Goal: Task Accomplishment & Management: Complete application form

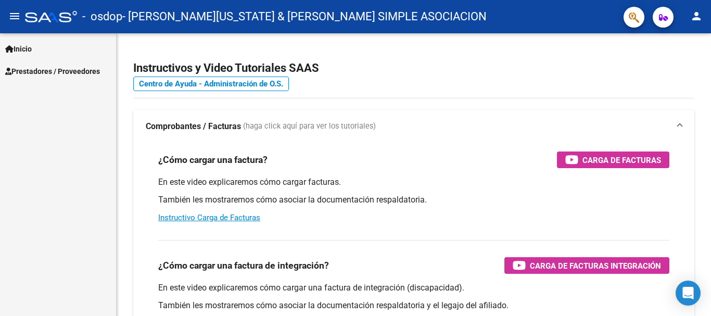
click at [66, 72] on span "Prestadores / Proveedores" at bounding box center [52, 71] width 95 height 11
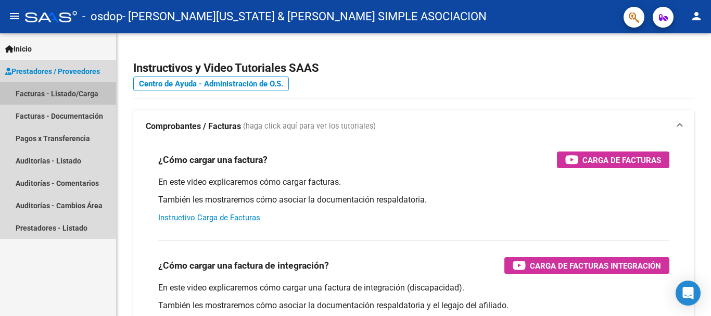
click at [53, 88] on link "Facturas - Listado/Carga" at bounding box center [58, 93] width 116 height 22
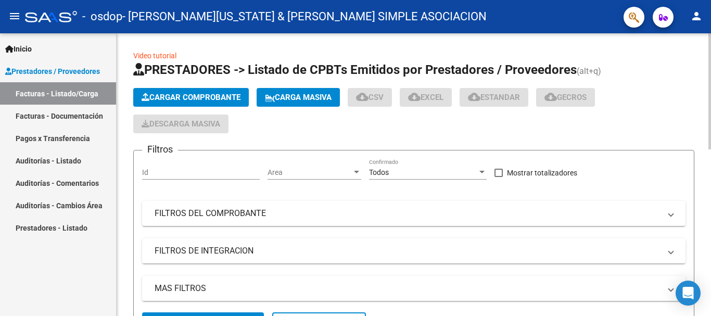
click at [164, 97] on span "Cargar Comprobante" at bounding box center [190, 97] width 99 height 9
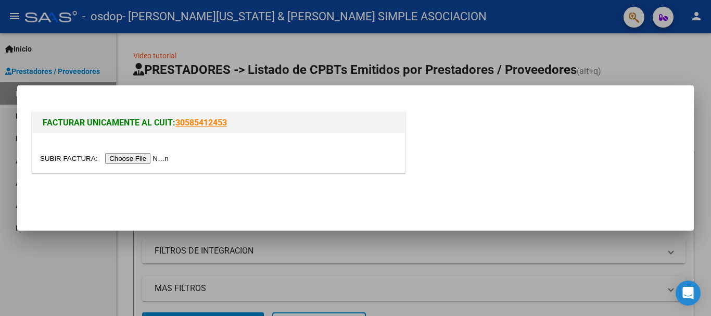
click at [156, 161] on input "file" at bounding box center [106, 158] width 132 height 11
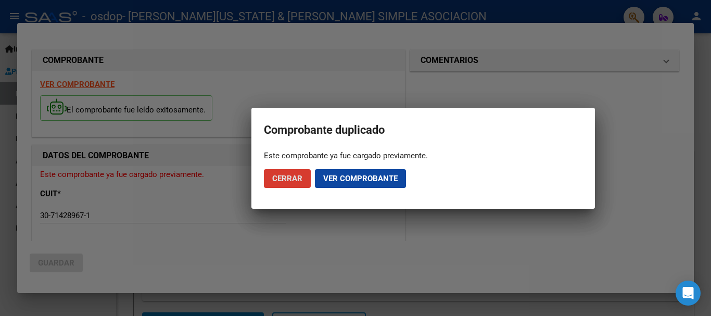
click at [370, 177] on span "Ver comprobante" at bounding box center [360, 178] width 74 height 9
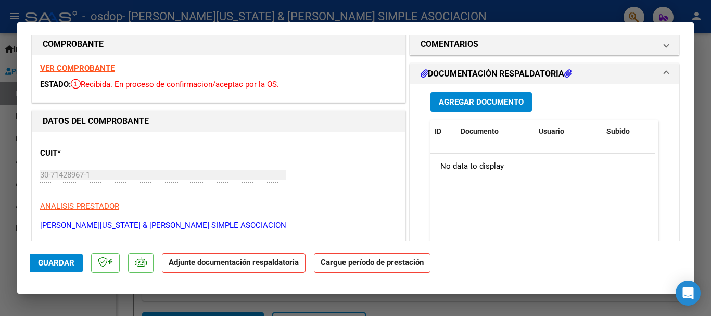
scroll to position [5, 0]
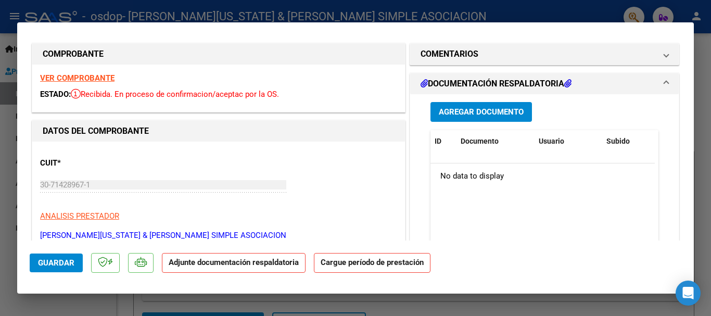
click at [476, 110] on span "Agregar Documento" at bounding box center [481, 112] width 85 height 9
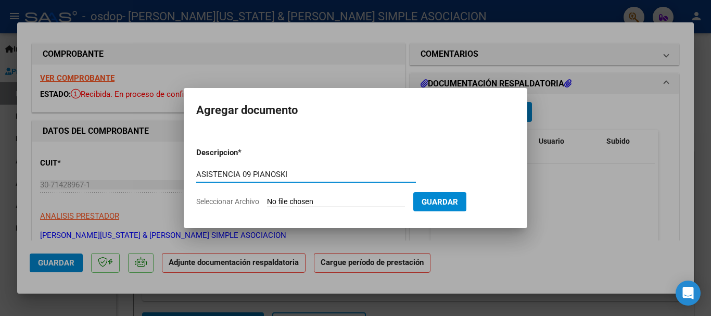
type input "ASISTENCIA 09 PIANOSKI"
click at [362, 201] on input "Seleccionar Archivo" at bounding box center [336, 202] width 138 height 10
type input "C:\fakepath\09 [PERSON_NAME].pdf"
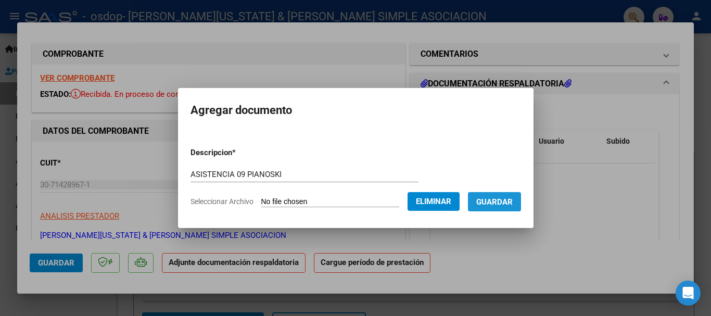
click at [512, 201] on span "Guardar" at bounding box center [494, 201] width 36 height 9
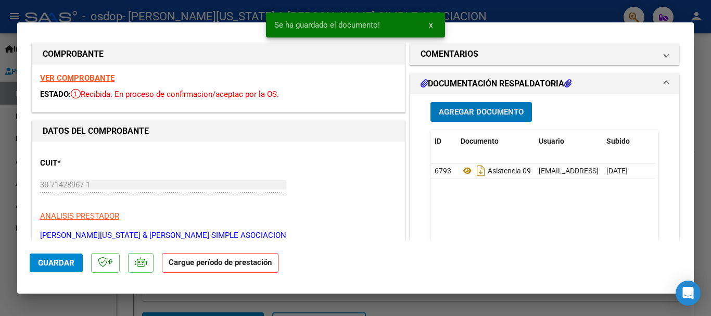
click at [46, 261] on span "Guardar" at bounding box center [56, 262] width 36 height 9
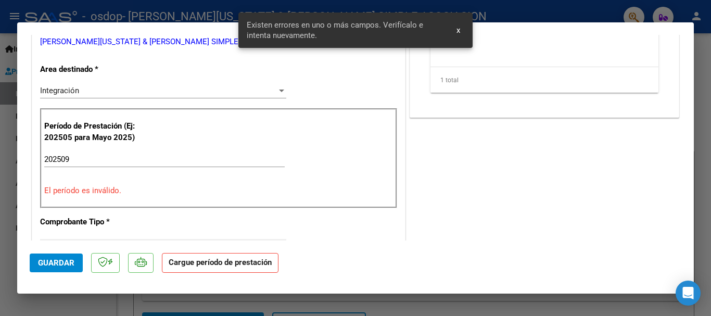
scroll to position [210, 0]
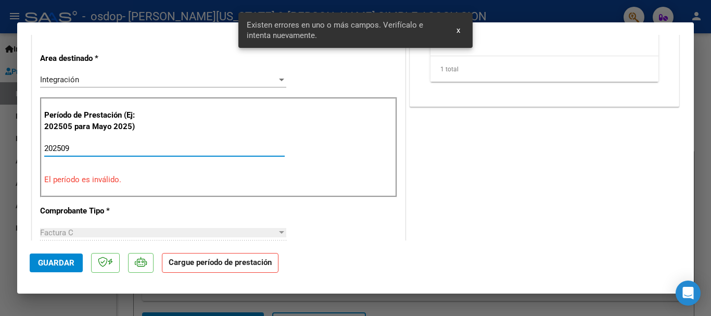
click at [115, 148] on input "202509" at bounding box center [164, 148] width 240 height 9
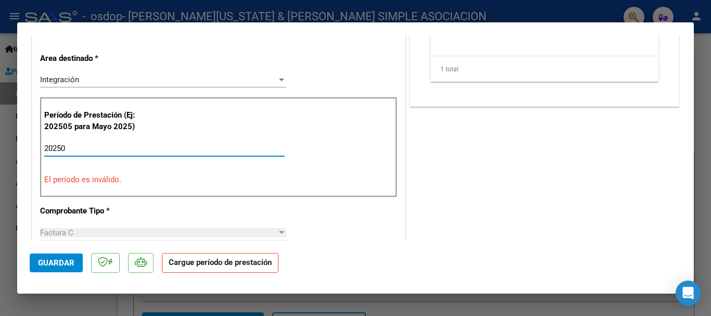
type input "202509"
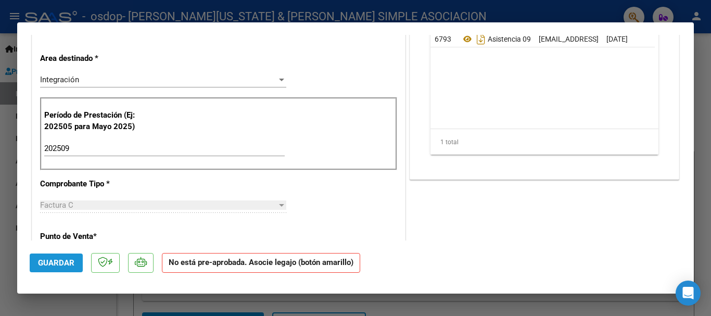
click at [53, 261] on span "Guardar" at bounding box center [56, 262] width 36 height 9
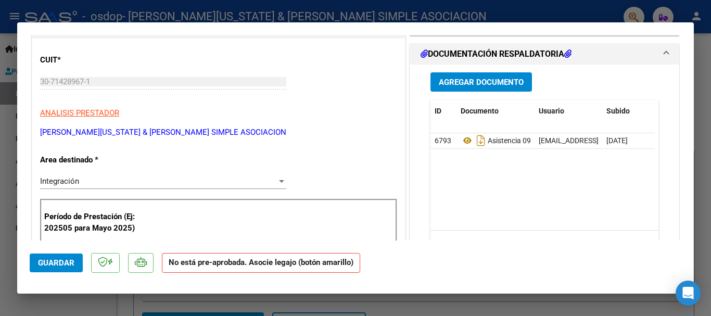
scroll to position [36, 0]
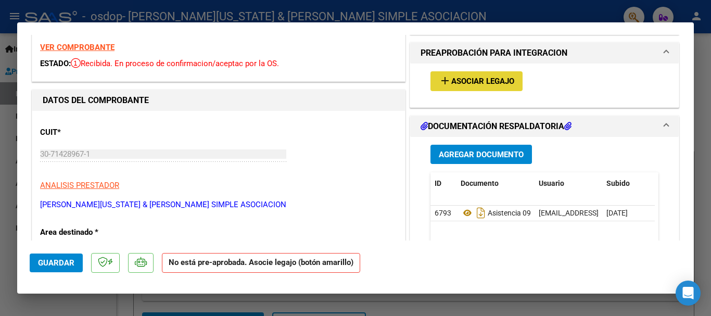
click at [474, 79] on span "Asociar Legajo" at bounding box center [482, 81] width 63 height 9
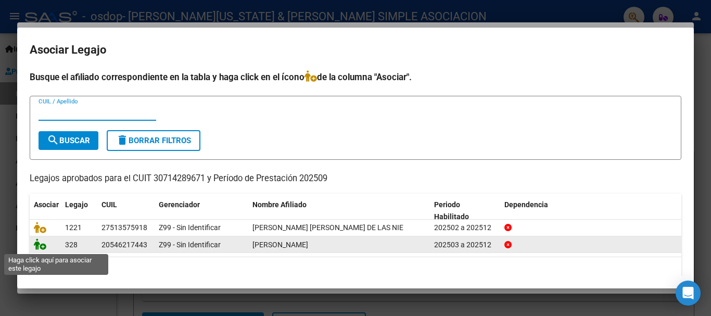
click at [42, 246] on icon at bounding box center [40, 243] width 12 height 11
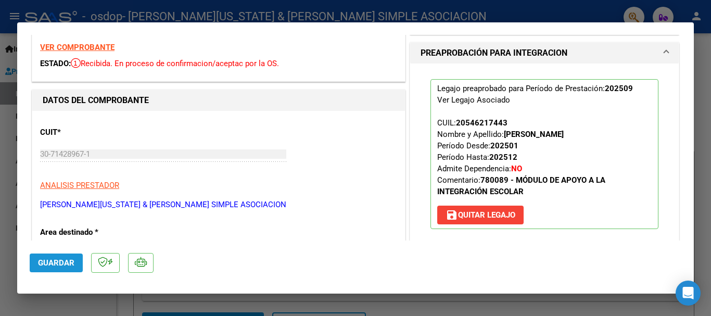
click at [53, 265] on span "Guardar" at bounding box center [56, 262] width 36 height 9
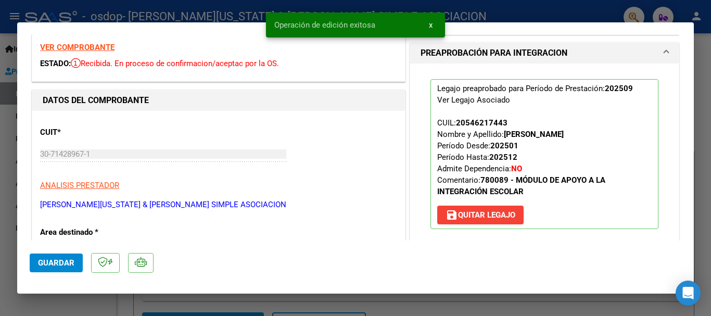
click at [11, 27] on div at bounding box center [355, 158] width 711 height 316
type input "$ 0,00"
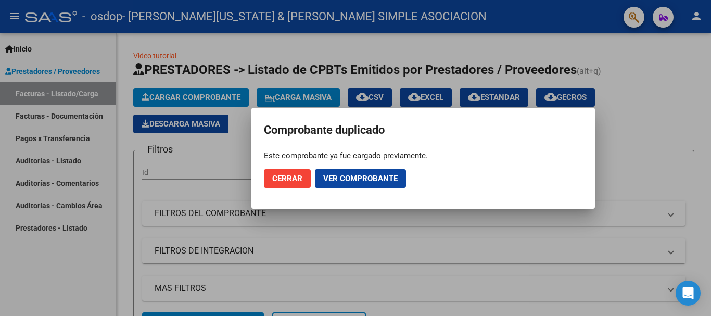
click at [299, 171] on button "Cerrar" at bounding box center [287, 178] width 47 height 19
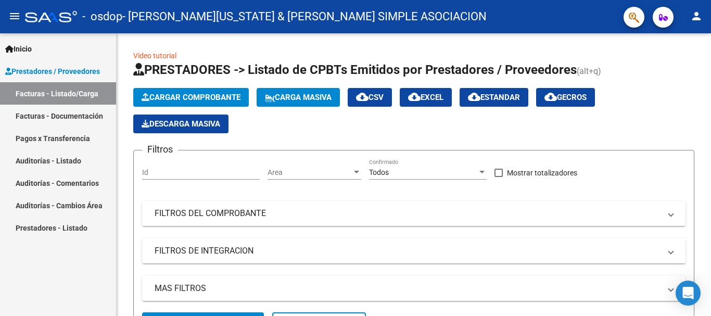
click at [68, 109] on link "Facturas - Documentación" at bounding box center [58, 116] width 116 height 22
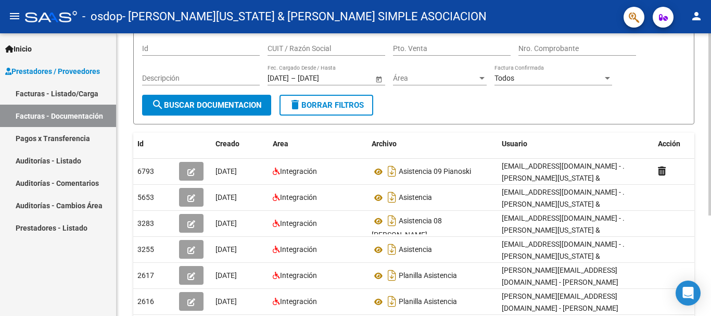
scroll to position [95, 0]
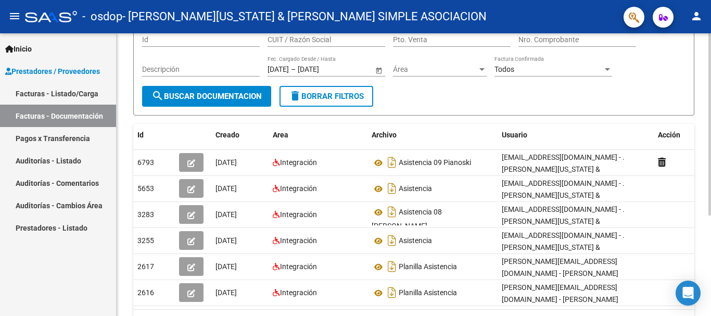
click at [710, 143] on div at bounding box center [709, 189] width 3 height 182
